Goal: Register for event/course

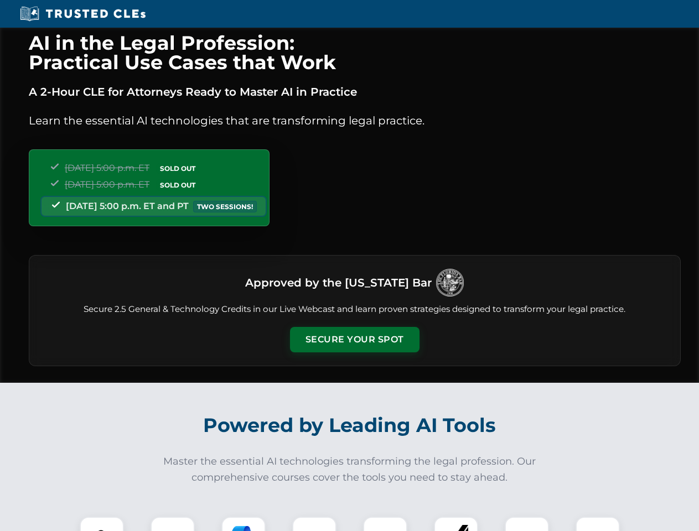
click at [354, 340] on button "Secure Your Spot" at bounding box center [354, 339] width 129 height 25
click at [102, 524] on img at bounding box center [102, 539] width 32 height 32
click at [173, 524] on div at bounding box center [172, 539] width 44 height 44
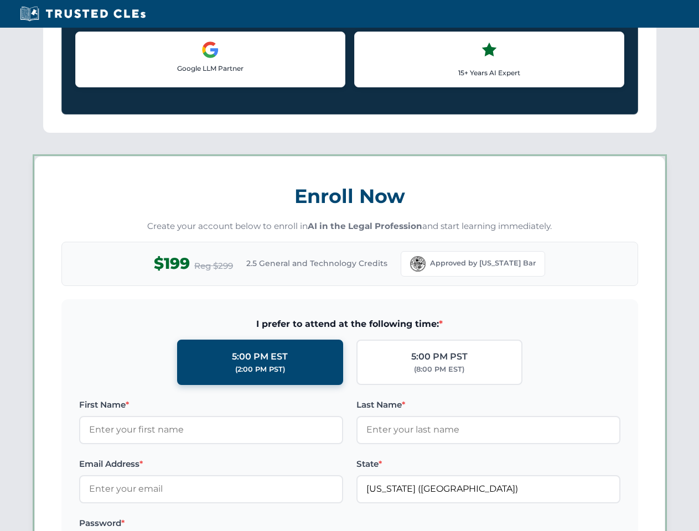
click at [314, 524] on label "Password *" at bounding box center [211, 523] width 264 height 13
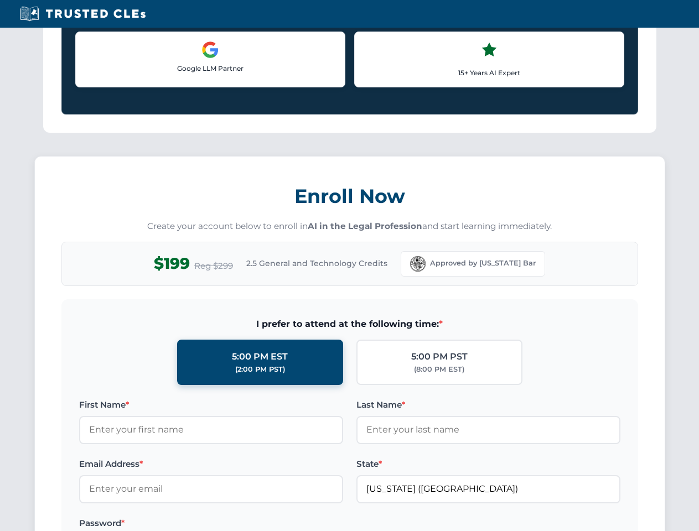
scroll to position [1086, 0]
